Goal: Task Accomplishment & Management: Use online tool/utility

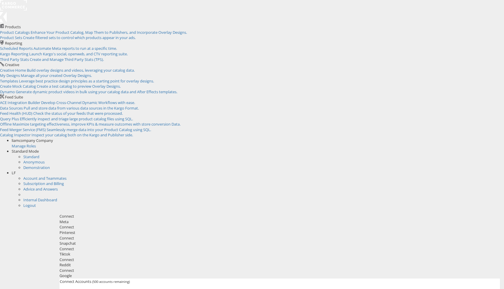
click at [433, 138] on div "liamcompany Company" at bounding box center [258, 141] width 492 height 6
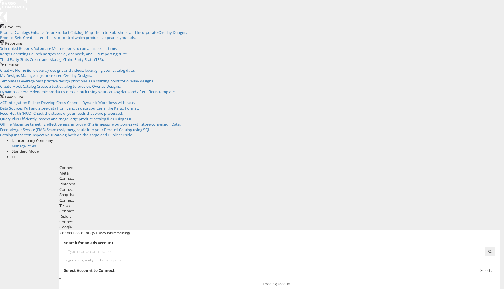
click at [433, 138] on div "liamcompany Company" at bounding box center [258, 141] width 492 height 6
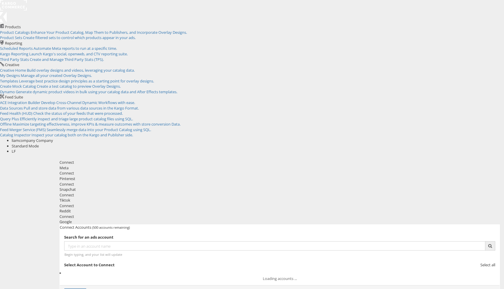
click at [478, 144] on div "Standard Mode" at bounding box center [258, 147] width 492 height 6
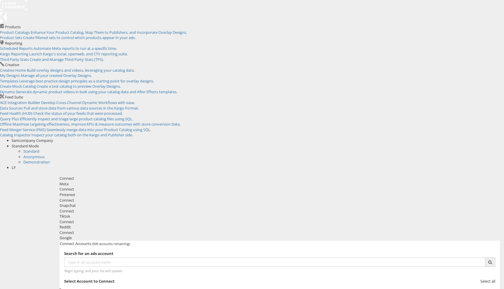
click at [478, 144] on div "Standard Mode" at bounding box center [258, 147] width 492 height 6
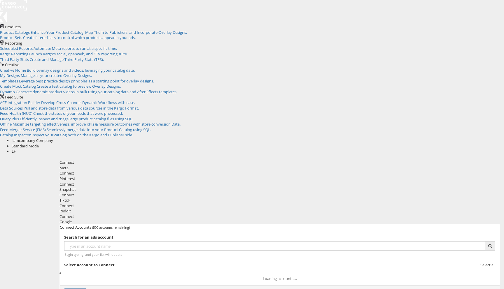
click at [16, 149] on span "LF" at bounding box center [14, 151] width 4 height 5
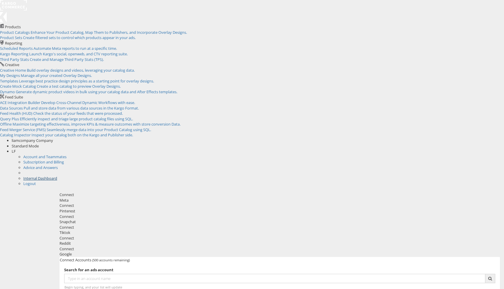
click at [57, 176] on link "Internal Dashboard" at bounding box center [40, 178] width 34 height 5
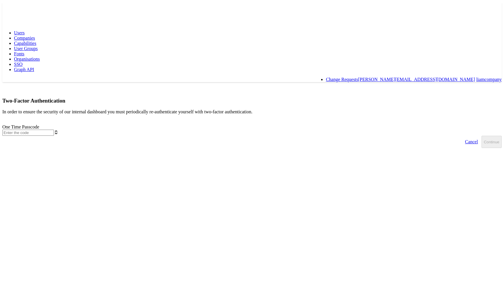
click at [54, 130] on input "text" at bounding box center [28, 133] width 52 height 6
type input "235608"
click at [482, 136] on button "Continue" at bounding box center [492, 142] width 20 height 12
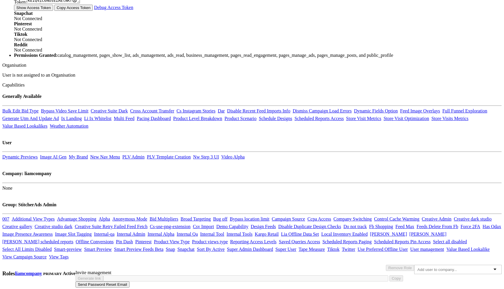
scroll to position [464, 0]
click at [416, 265] on div at bounding box center [458, 269] width 88 height 9
click at [414, 265] on div at bounding box center [458, 269] width 88 height 9
type input "c"
click at [422, 224] on div "USER #1 [PERSON_NAME] Edit User Details Status: Active Personal Details LF [PER…" at bounding box center [251, 86] width 499 height 401
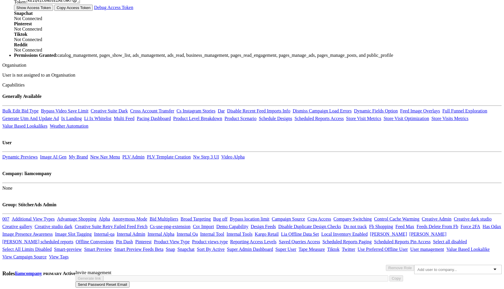
scroll to position [0, 0]
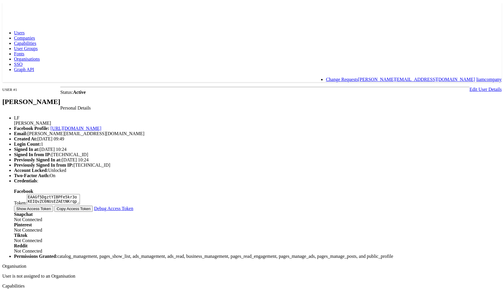
click at [24, 9] on rect at bounding box center [15, 7] width 27 height 11
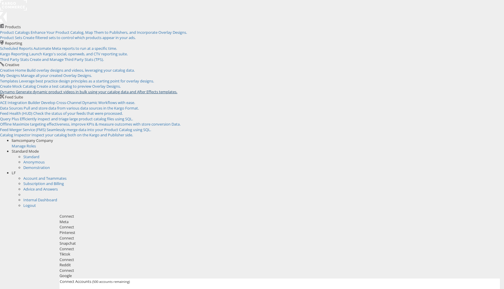
click at [15, 89] on span "Dynamo" at bounding box center [7, 91] width 15 height 5
